Goal: Browse casually

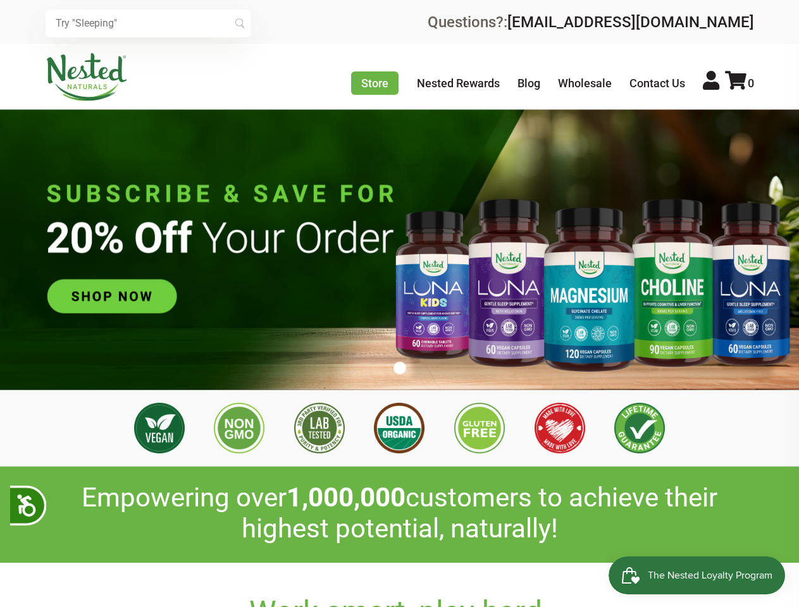
scroll to position [0, 2888]
click at [28, 505] on icon at bounding box center [26, 504] width 22 height 22
click at [148, 23] on input "text" at bounding box center [148, 23] width 205 height 28
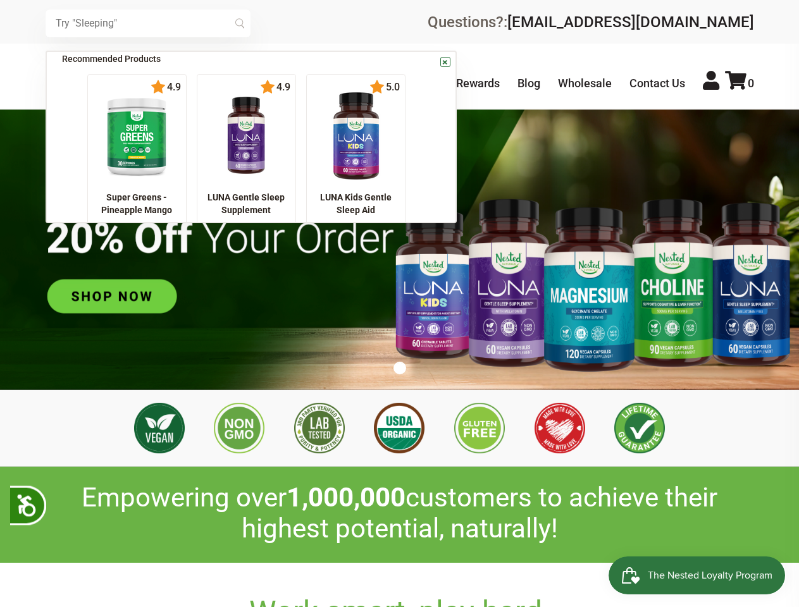
click at [739, 83] on icon at bounding box center [735, 80] width 21 height 19
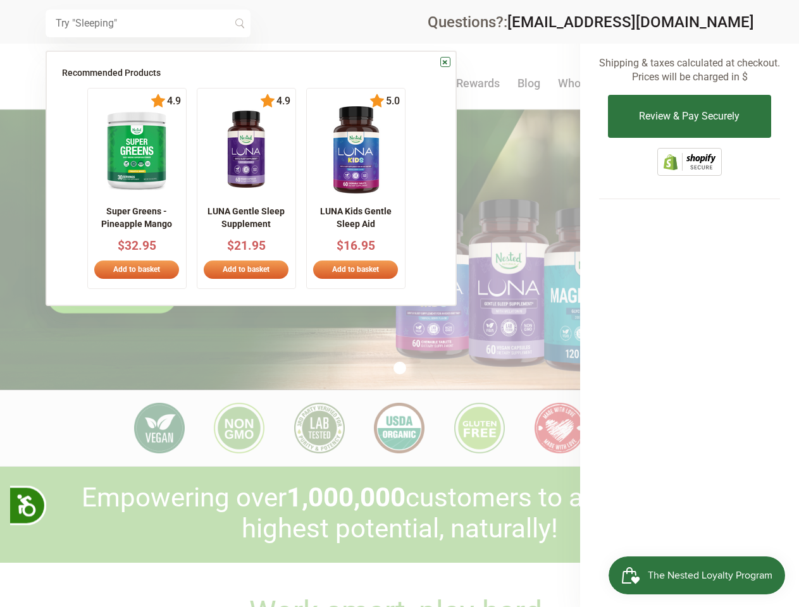
scroll to position [0, 3110]
click at [400, 368] on div at bounding box center [399, 303] width 799 height 607
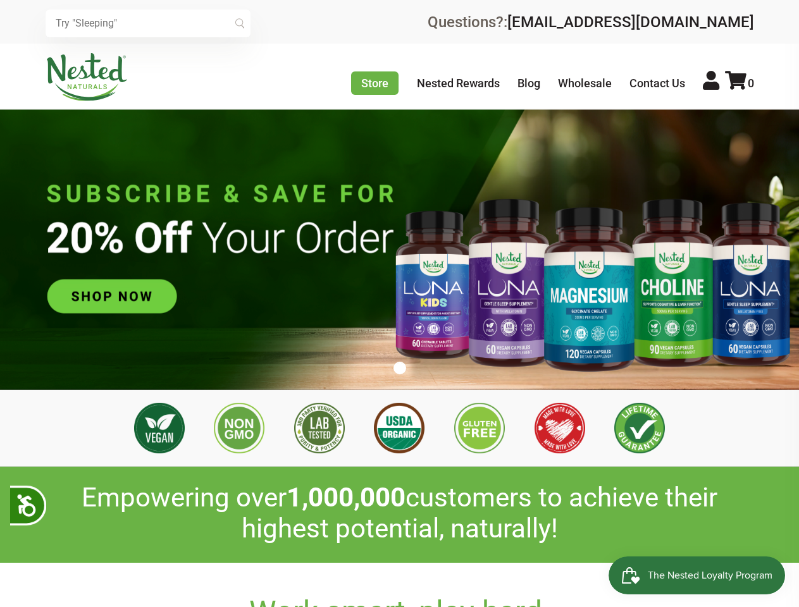
scroll to position [0, 3110]
click at [28, 505] on icon at bounding box center [26, 504] width 22 height 22
click at [148, 23] on input "text" at bounding box center [148, 23] width 205 height 28
click at [739, 83] on icon at bounding box center [735, 80] width 21 height 19
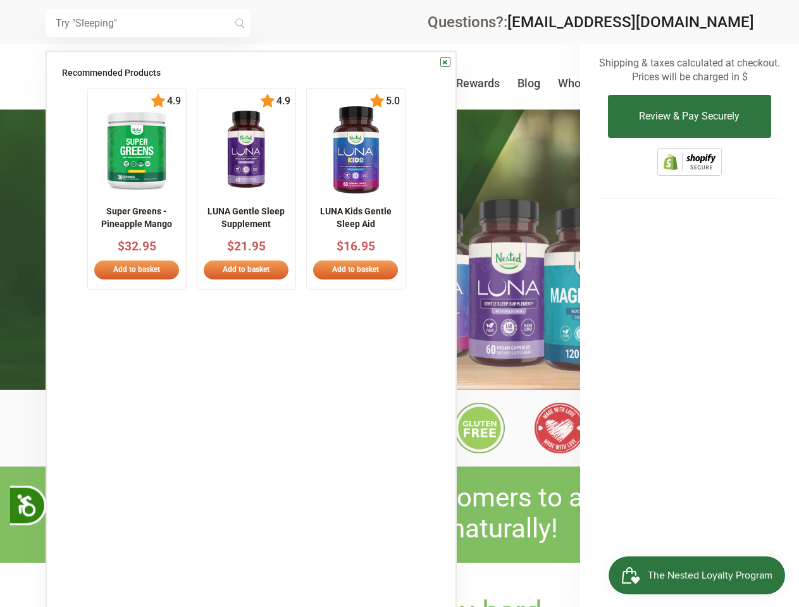
click at [400, 368] on div at bounding box center [399, 303] width 799 height 607
